Goal: Task Accomplishment & Management: Use online tool/utility

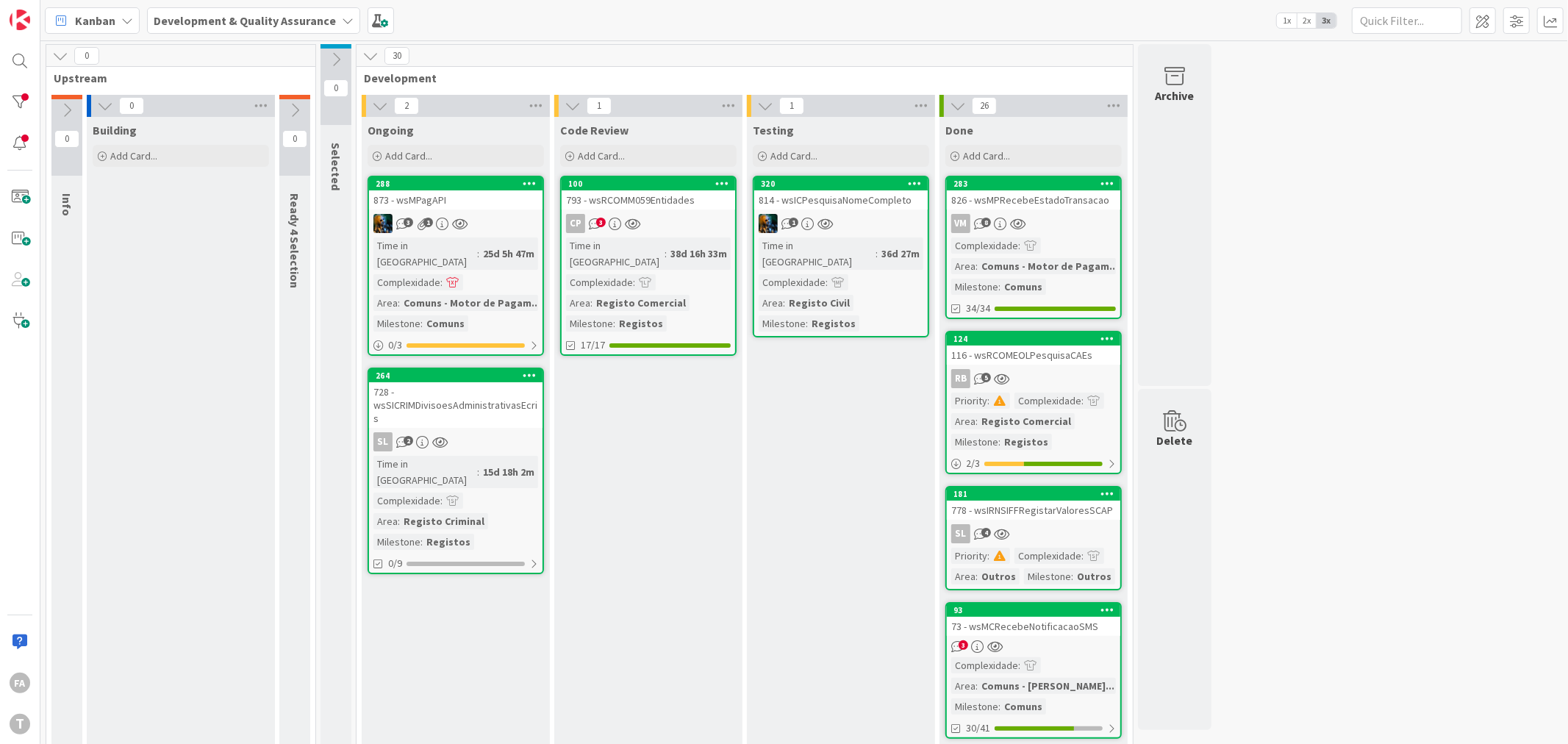
click at [681, 209] on link "100 793 - wsRCOMM059Entidades CP 3 Time in [GEOGRAPHIC_DATA] : 38d 16h 33m Comp…" at bounding box center [648, 265] width 177 height 180
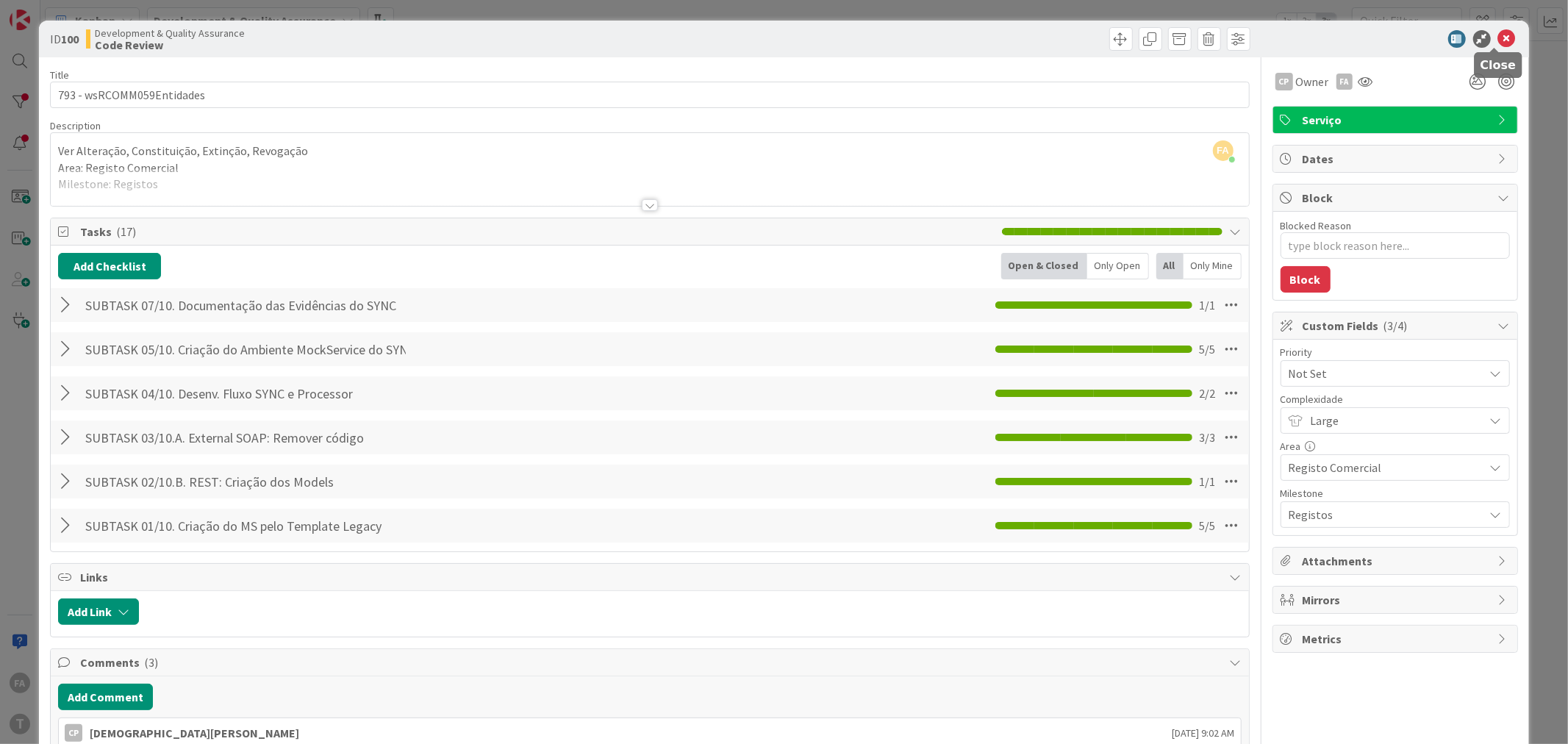
click at [1500, 33] on icon at bounding box center [1506, 39] width 18 height 18
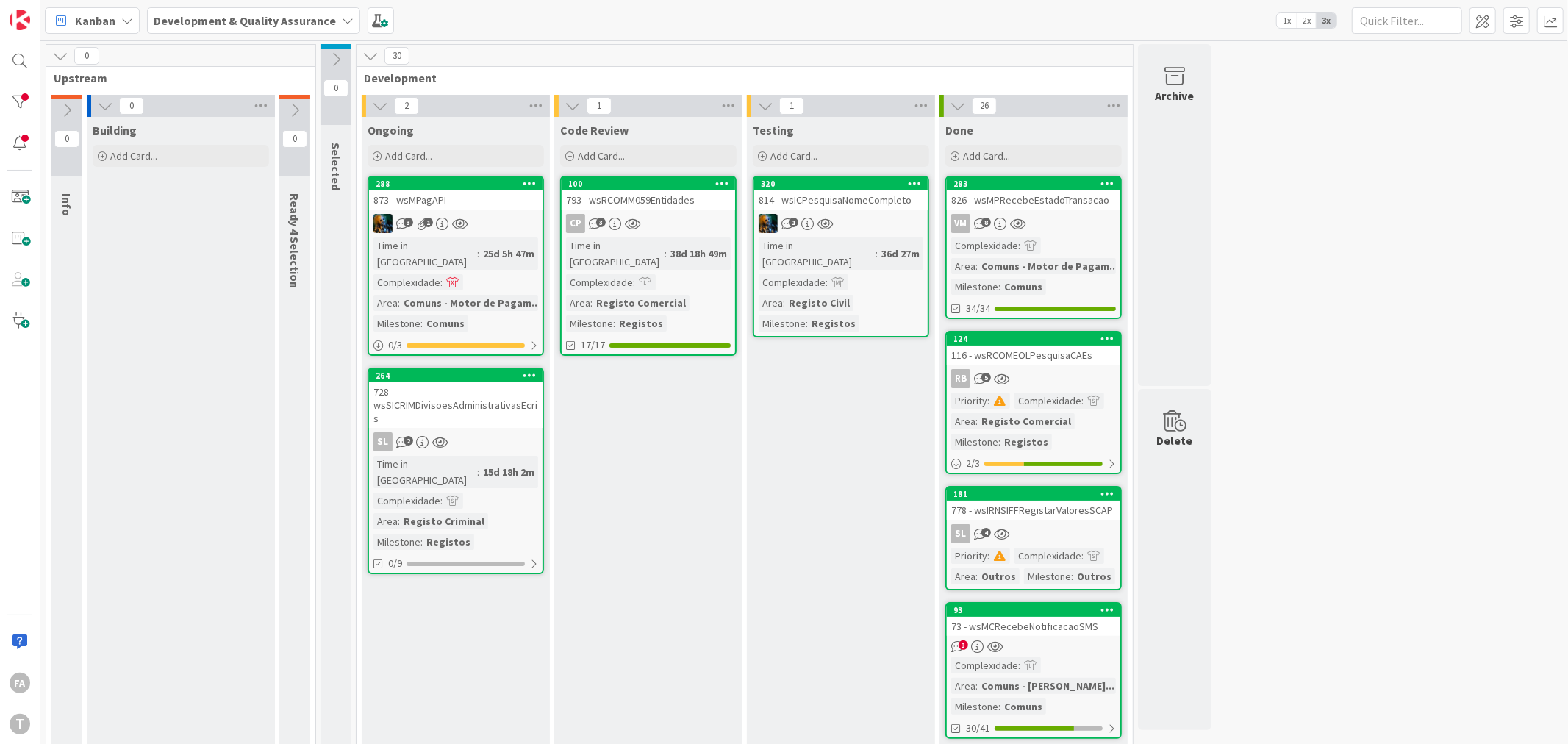
click at [635, 199] on div "793 - wsRCOMM059Entidades" at bounding box center [648, 200] width 173 height 19
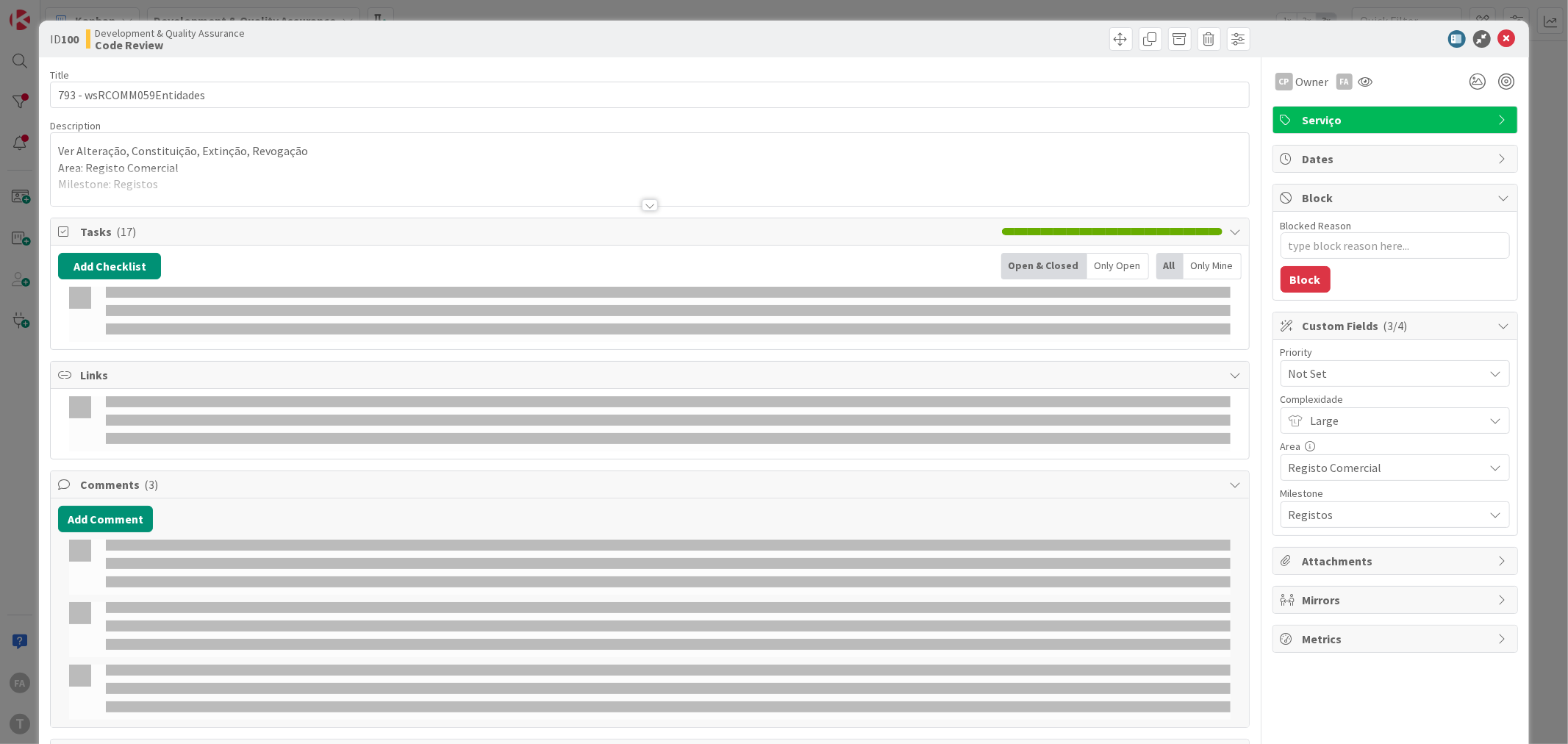
type textarea "x"
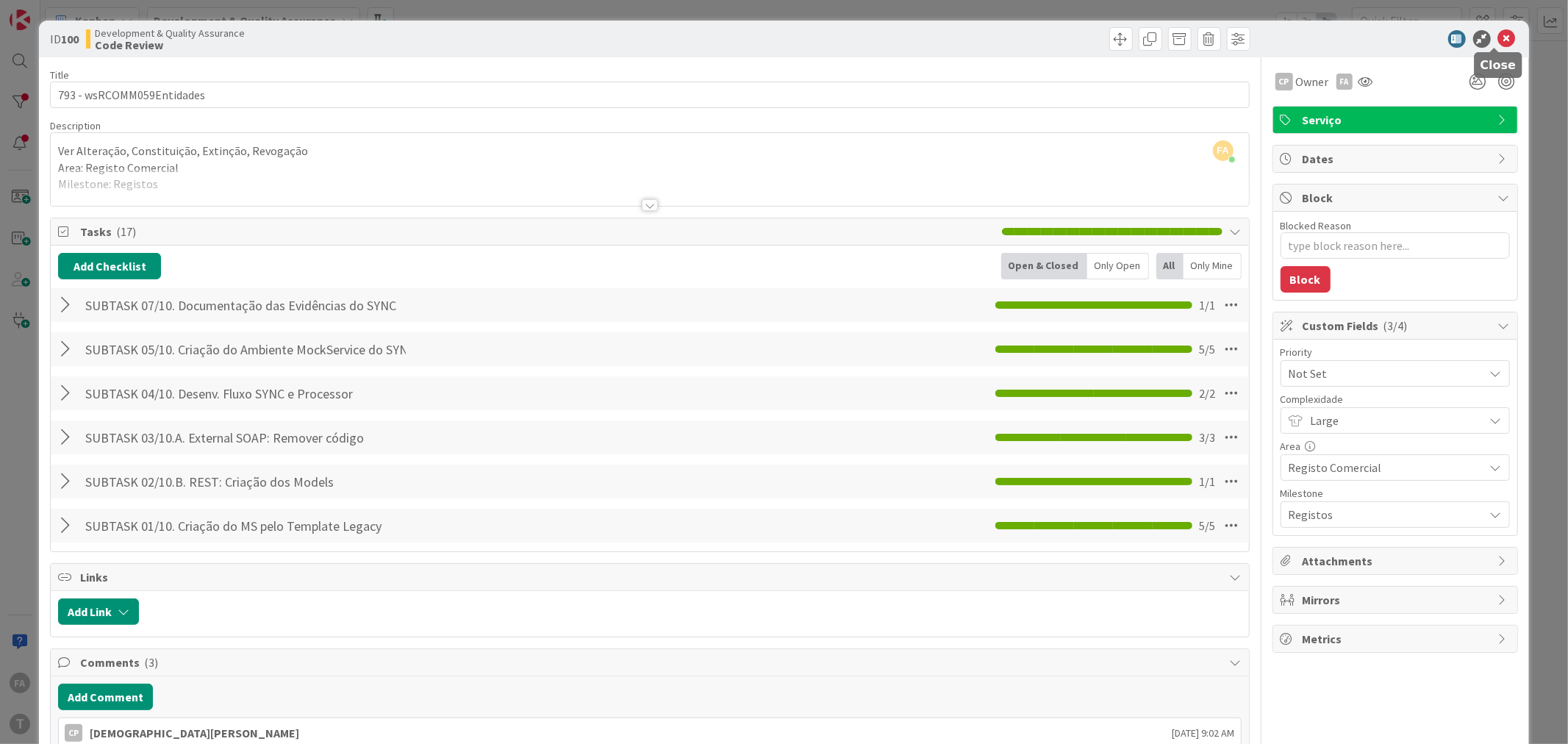
click at [1498, 35] on icon at bounding box center [1506, 39] width 18 height 18
